Goal: Navigation & Orientation: Find specific page/section

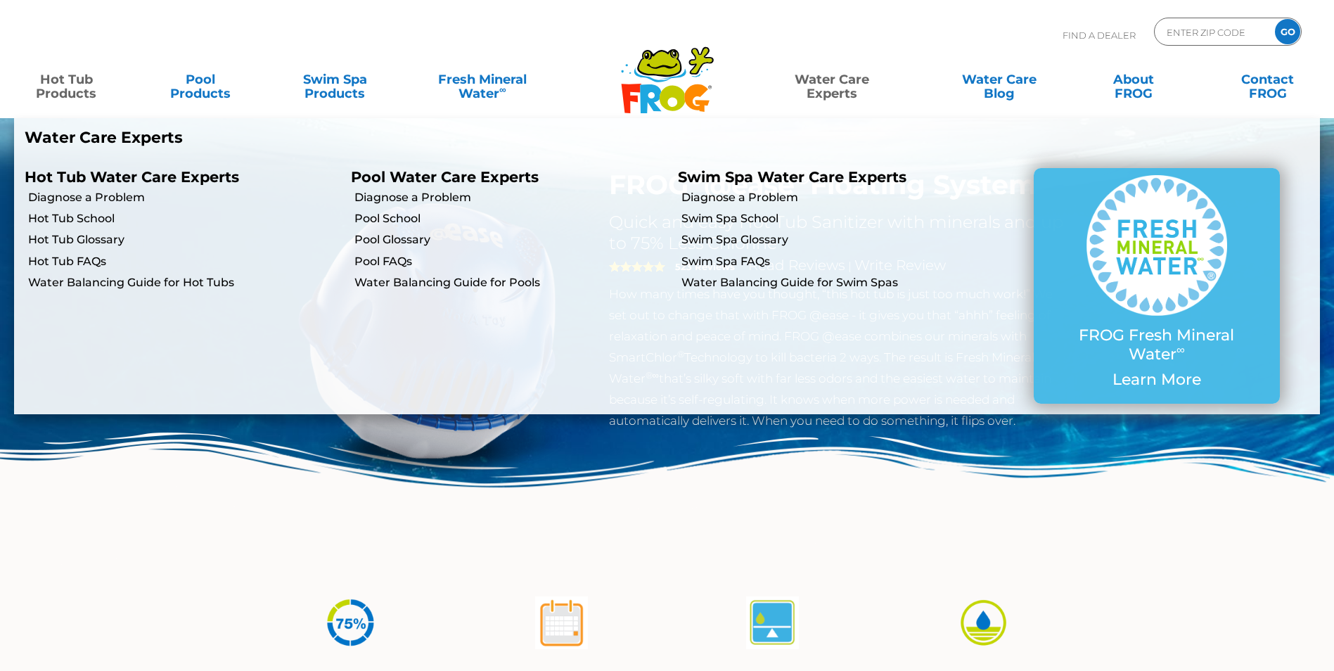
click at [846, 82] on link "Water Care Experts" at bounding box center [832, 79] width 169 height 28
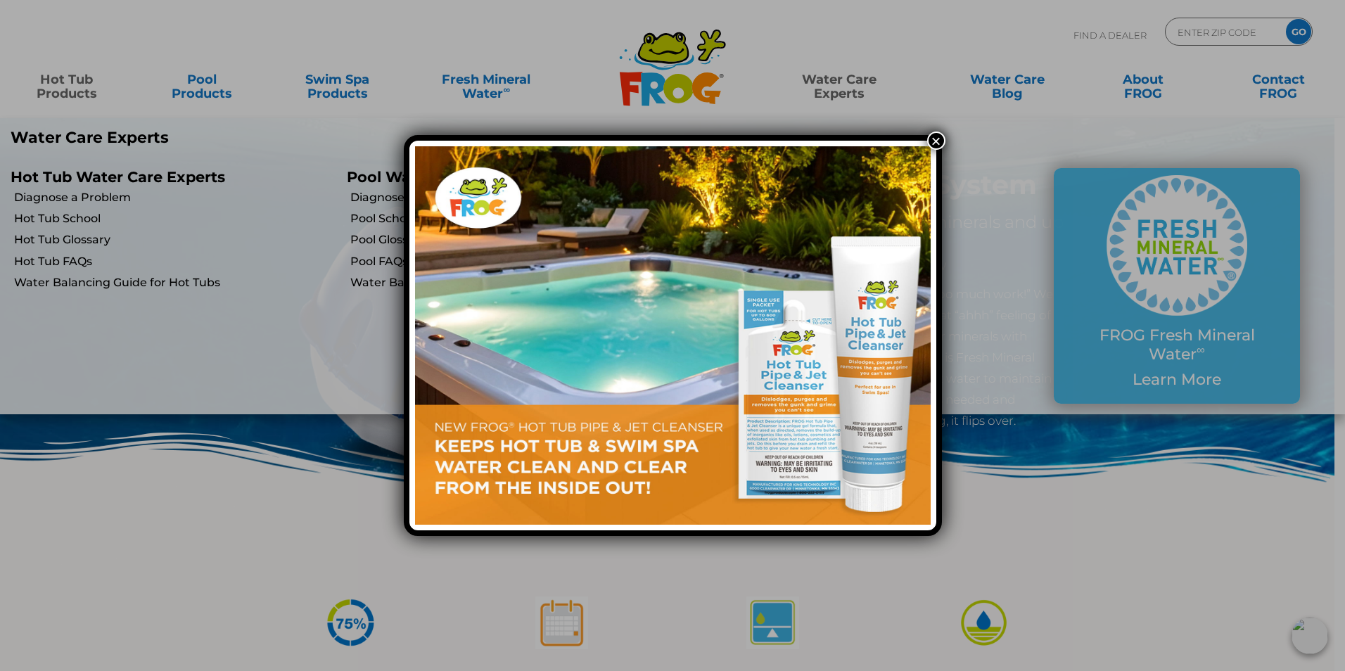
click at [935, 149] on button "×" at bounding box center [936, 141] width 18 height 18
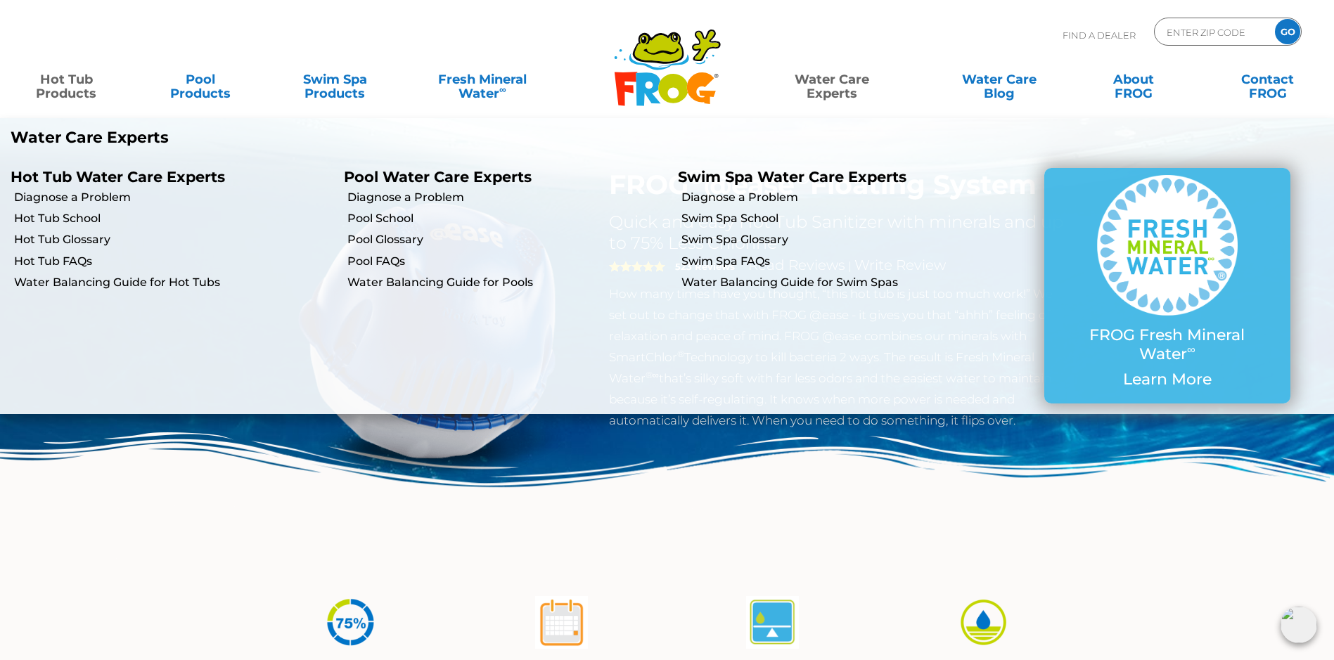
click at [836, 94] on link "Water Care Experts" at bounding box center [832, 79] width 169 height 28
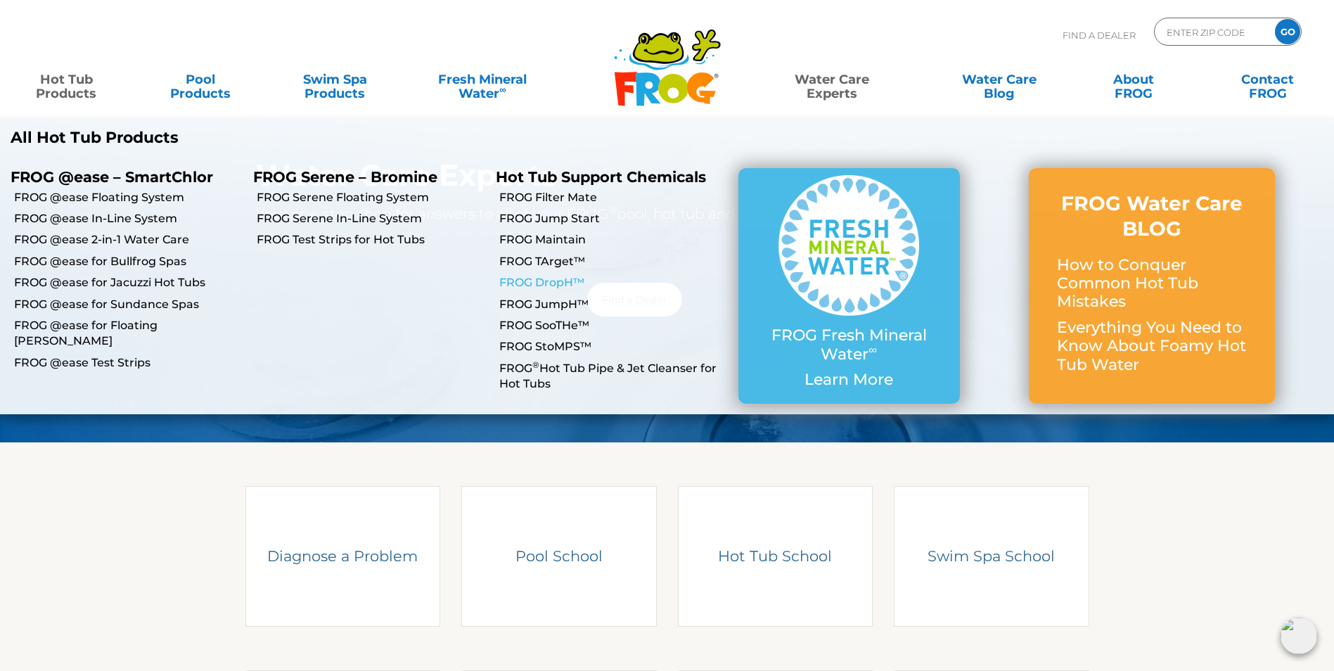
click at [558, 281] on link "FROG DropH™" at bounding box center [613, 282] width 229 height 15
